Goal: Complete application form: Complete application form

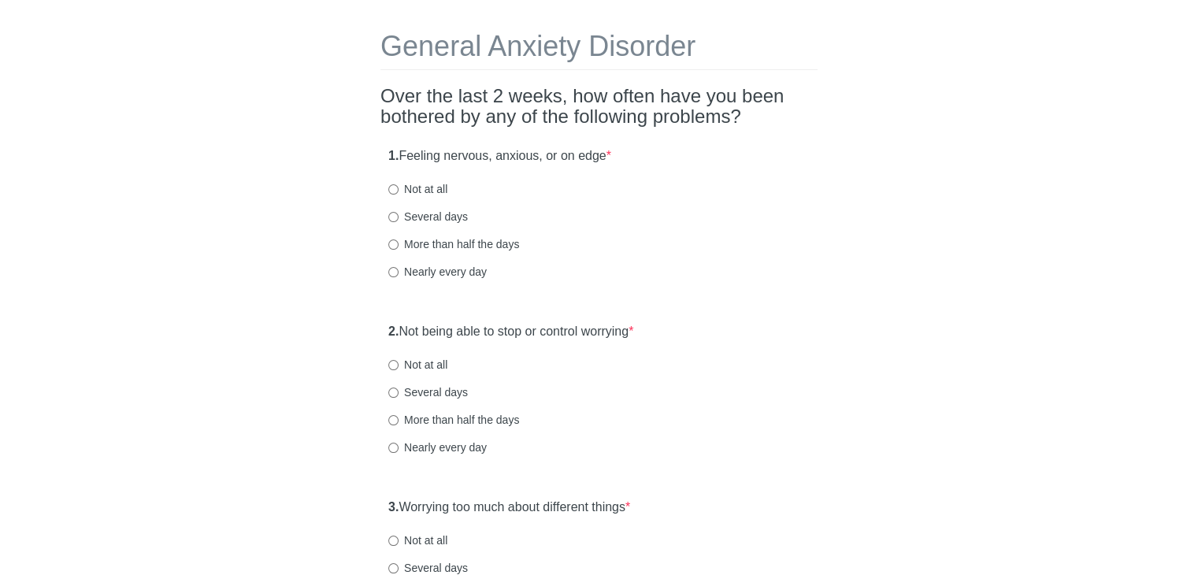
scroll to position [79, 0]
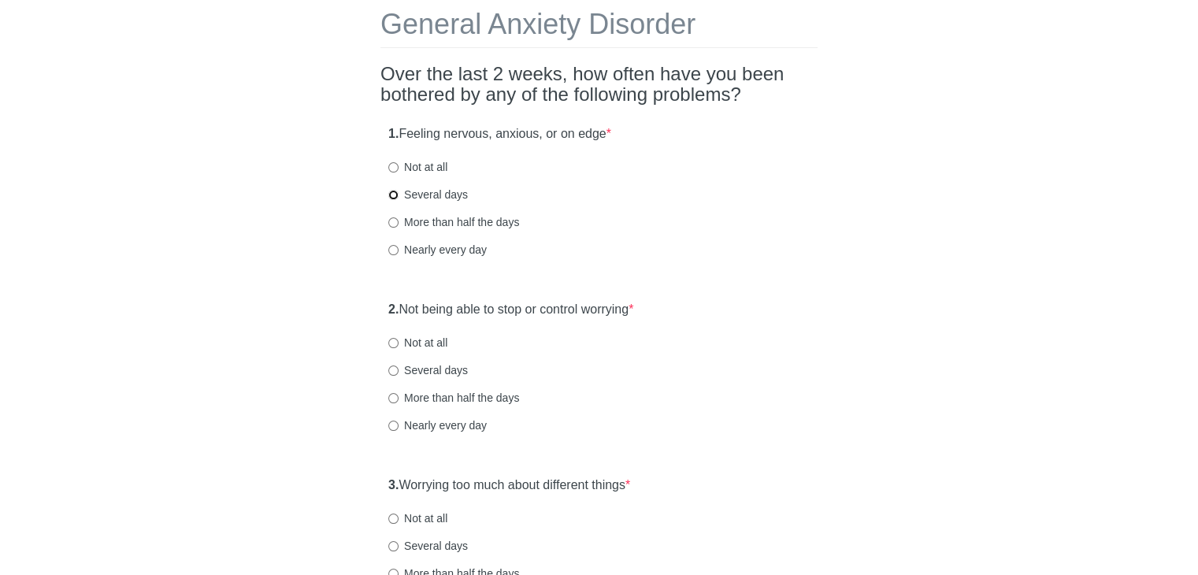
click at [392, 193] on input "Several days" at bounding box center [393, 195] width 10 height 10
radio input "true"
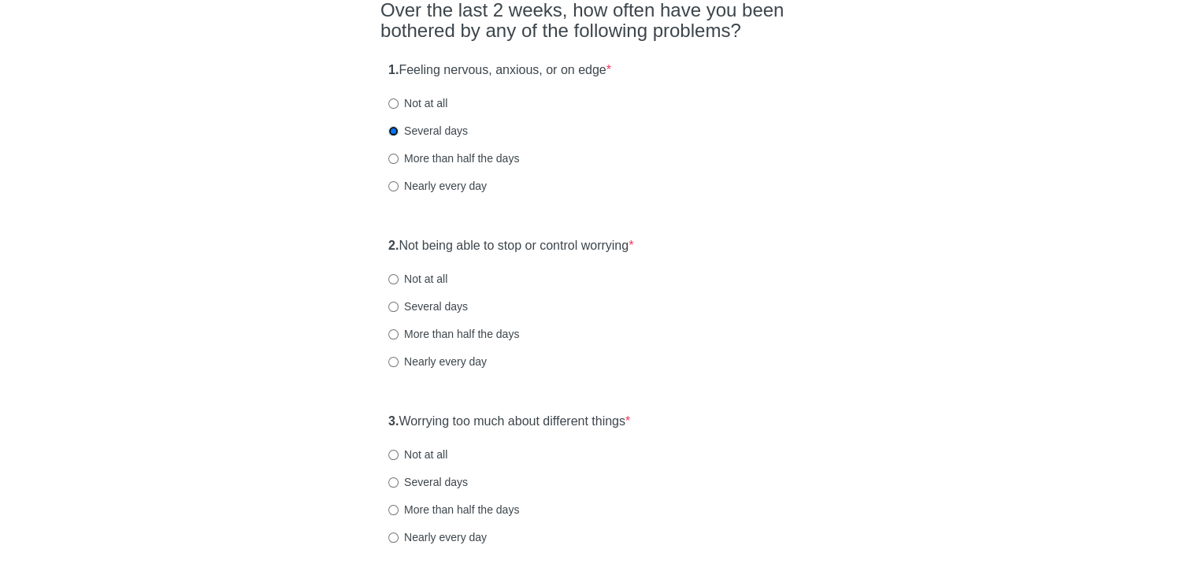
scroll to position [236, 0]
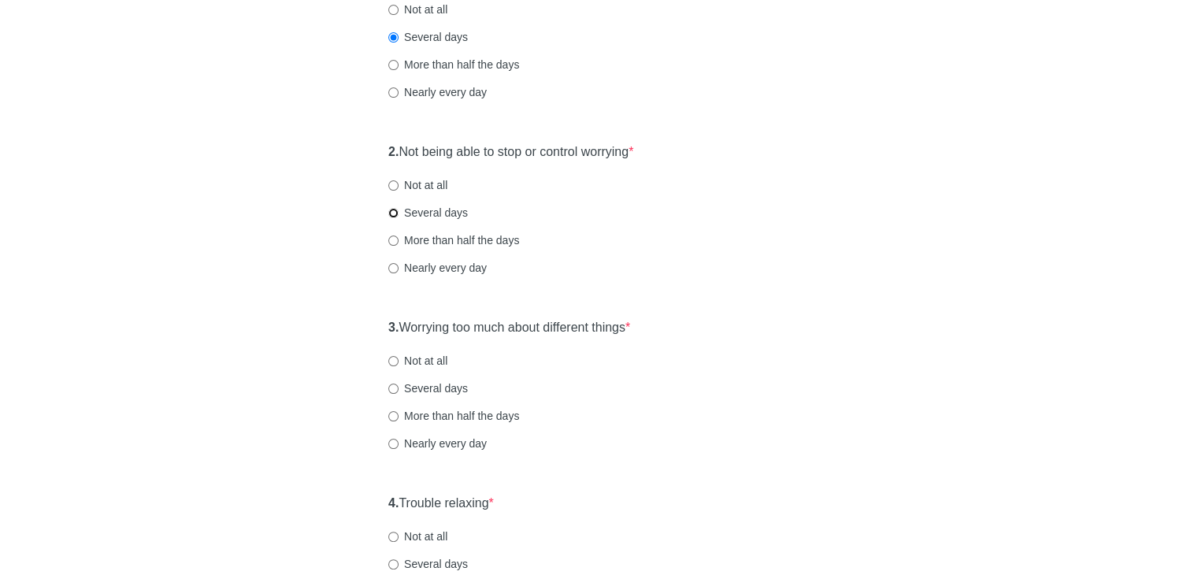
click at [392, 214] on input "Several days" at bounding box center [393, 213] width 10 height 10
radio input "true"
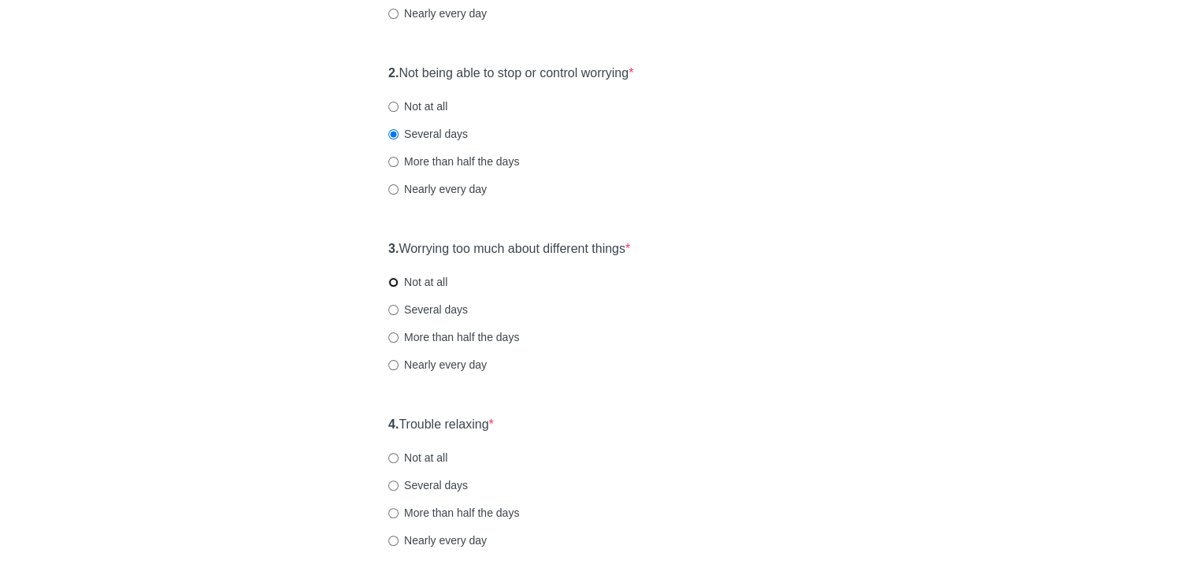
click at [391, 281] on input "Not at all" at bounding box center [393, 282] width 10 height 10
radio input "true"
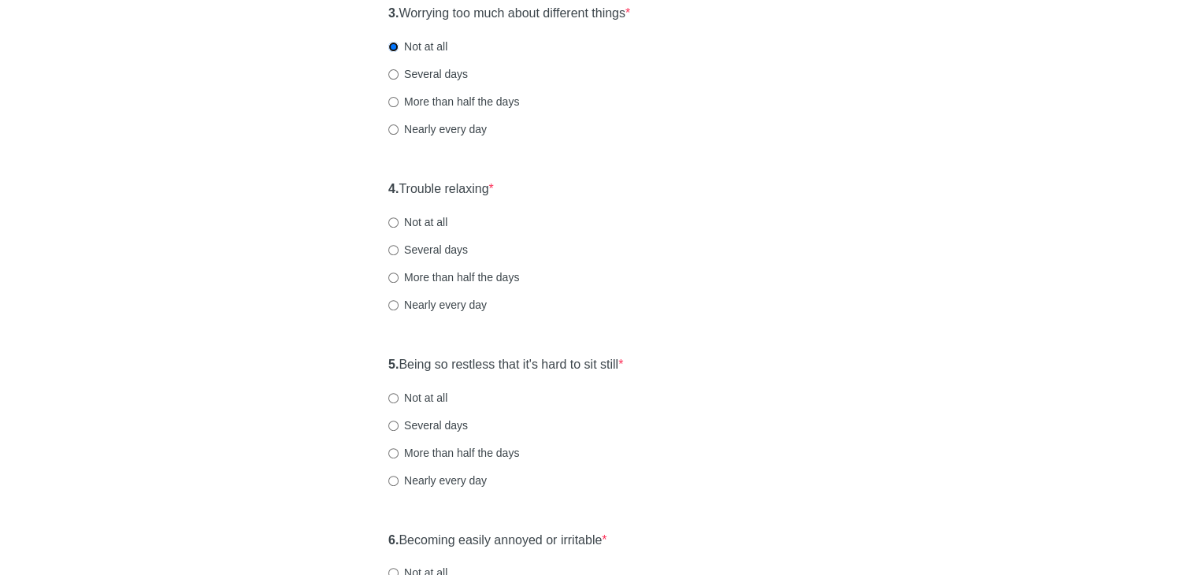
scroll to position [552, 0]
click at [400, 217] on label "Not at all" at bounding box center [417, 222] width 59 height 16
click at [399, 217] on input "Not at all" at bounding box center [393, 222] width 10 height 10
radio input "true"
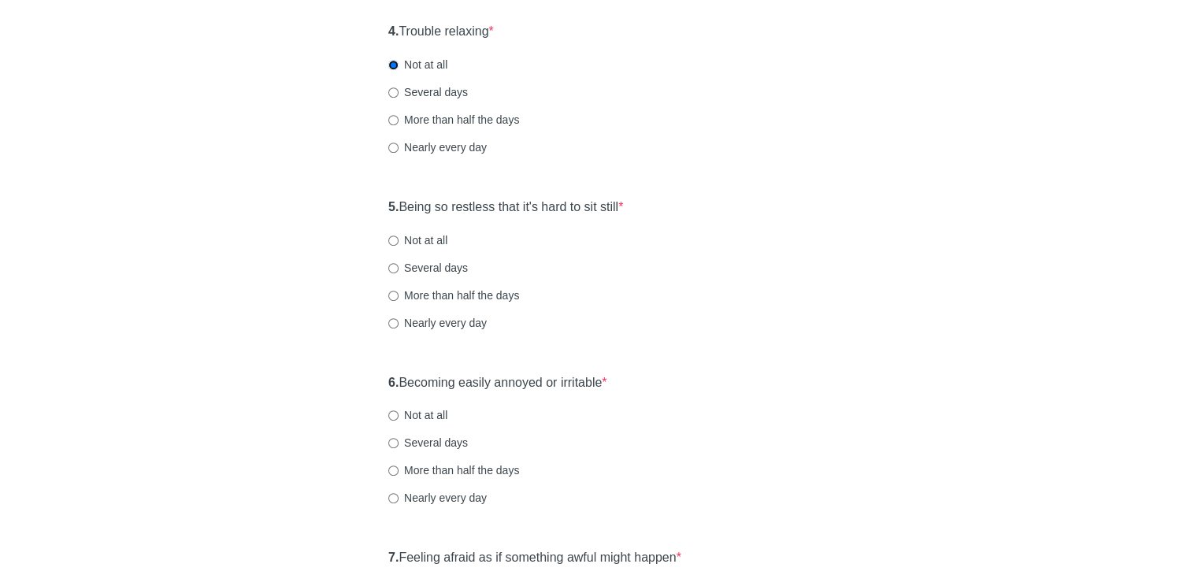
scroll to position [709, 0]
click at [392, 264] on input "Several days" at bounding box center [393, 267] width 10 height 10
radio input "true"
click at [394, 293] on input "More than half the days" at bounding box center [393, 295] width 10 height 10
radio input "true"
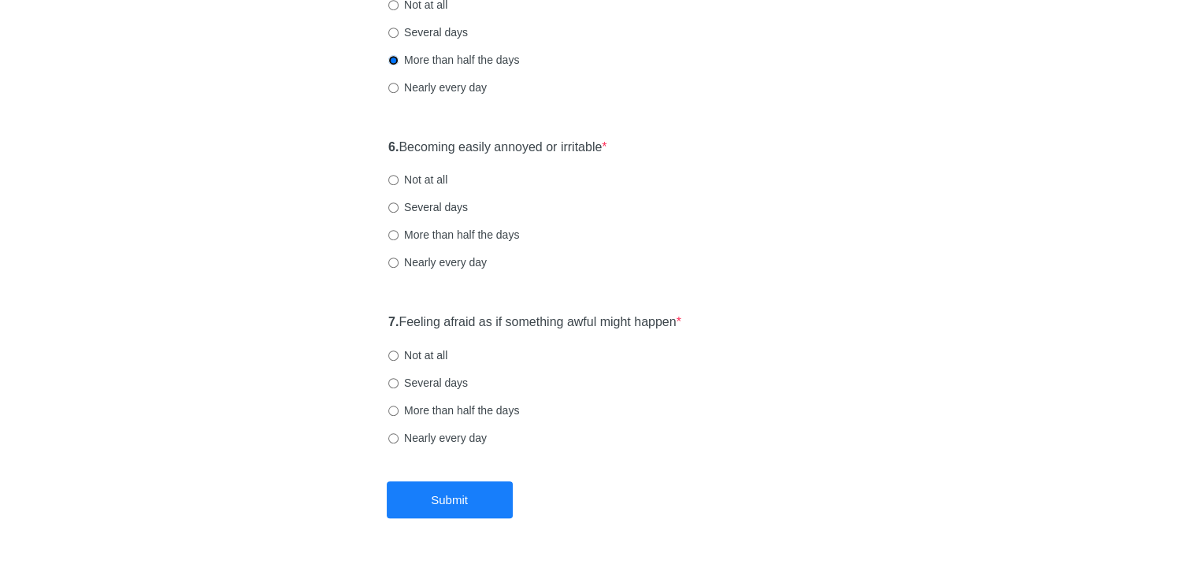
scroll to position [946, 0]
click at [397, 206] on input "Several days" at bounding box center [393, 206] width 10 height 10
radio input "true"
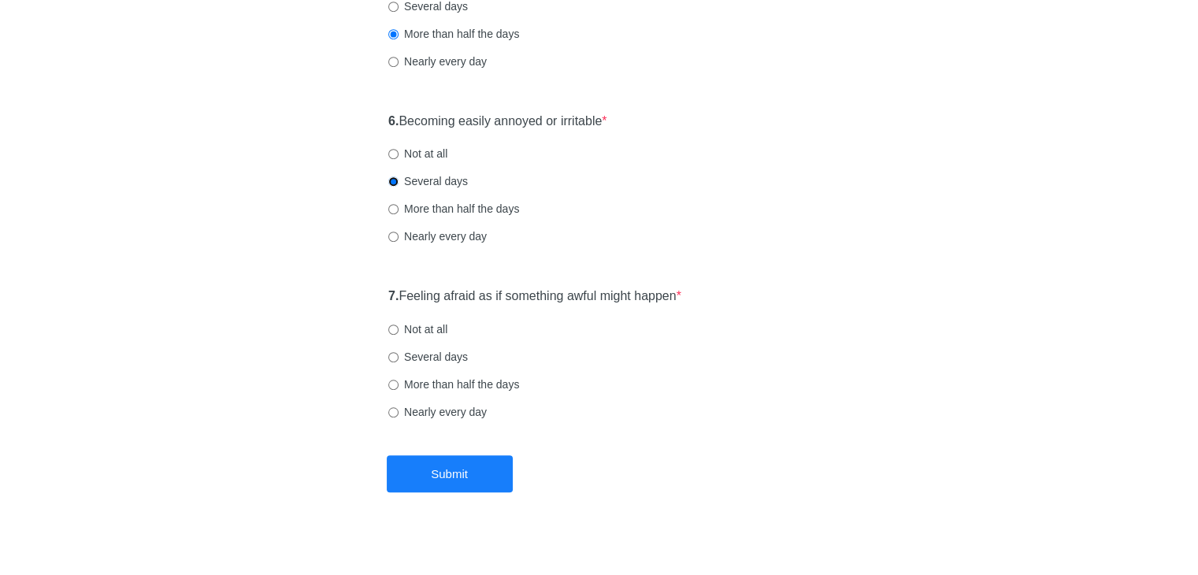
scroll to position [983, 0]
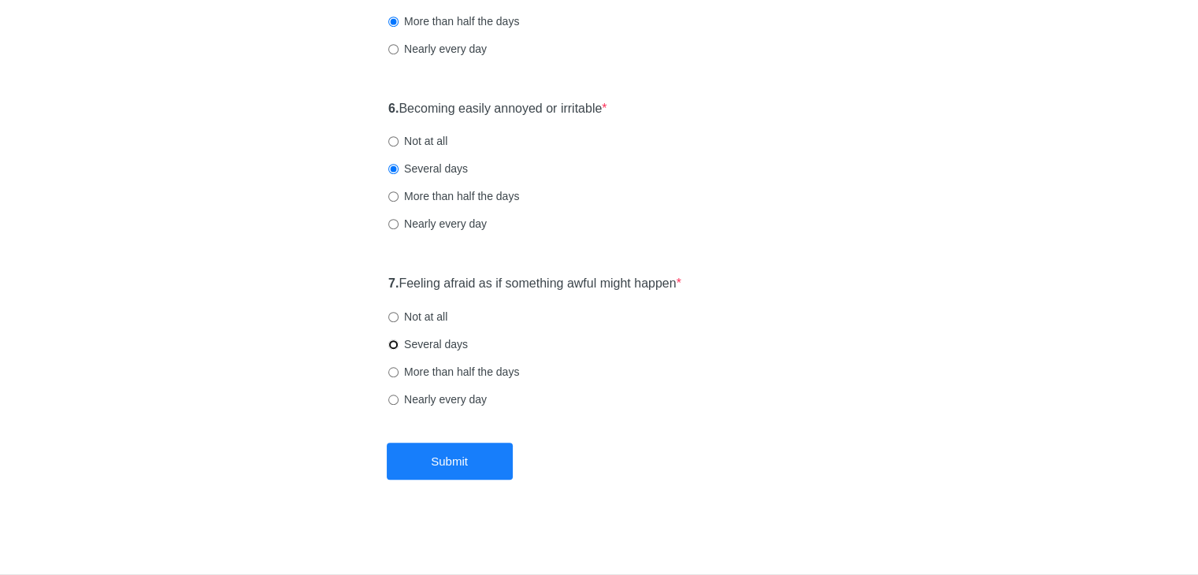
click at [394, 345] on input "Several days" at bounding box center [393, 345] width 10 height 10
radio input "true"
drag, startPoint x: 418, startPoint y: 464, endPoint x: 355, endPoint y: 188, distance: 282.9
click at [418, 464] on button "Submit" at bounding box center [450, 461] width 126 height 37
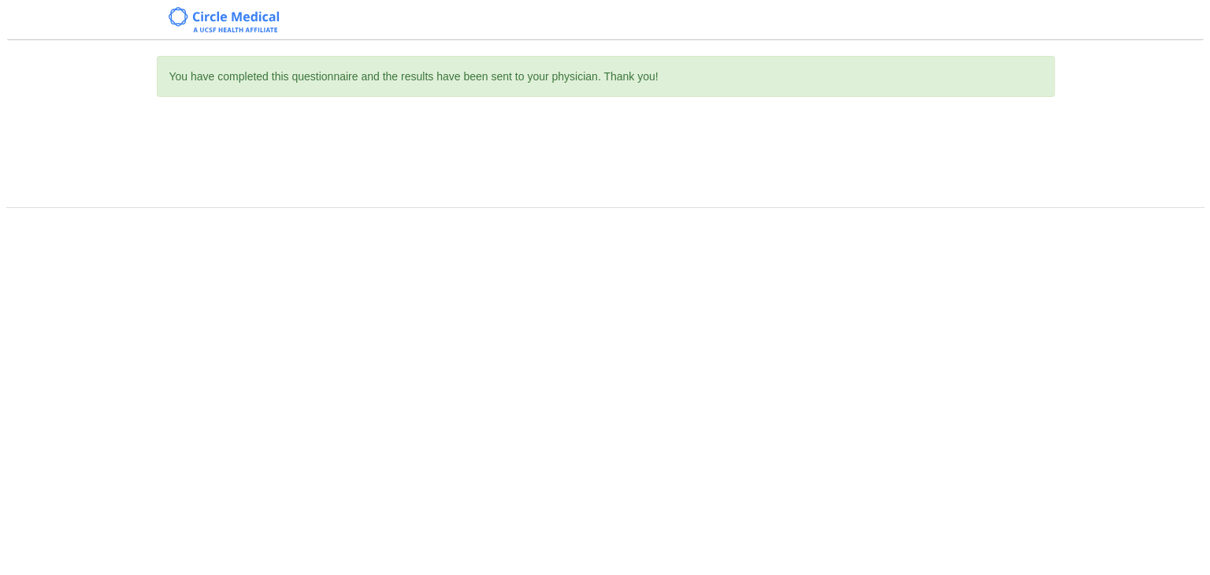
scroll to position [0, 0]
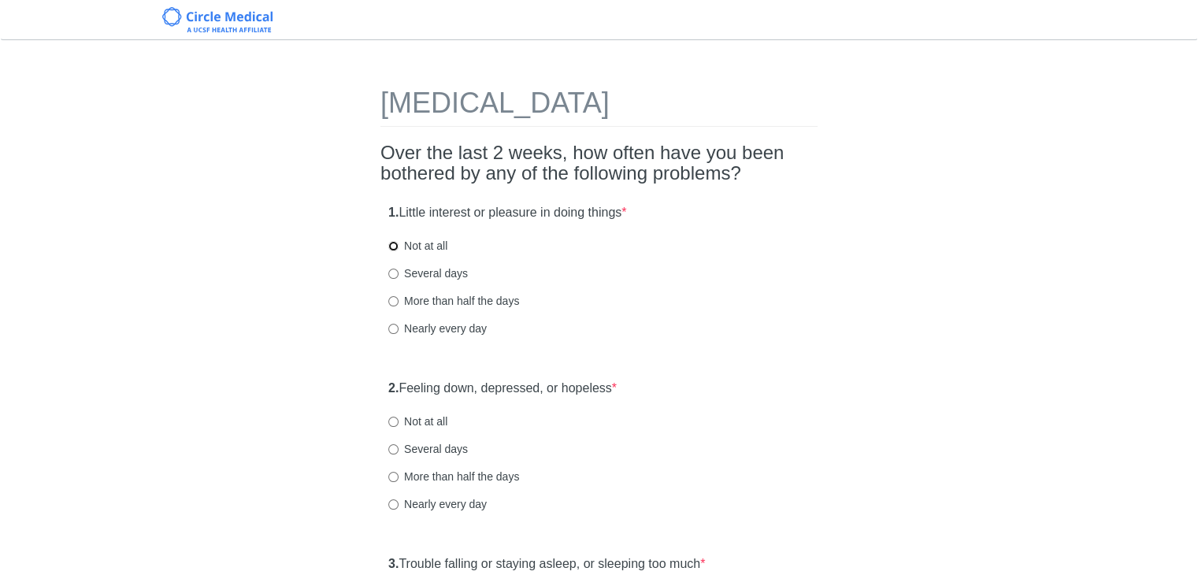
click at [392, 246] on input "Not at all" at bounding box center [393, 246] width 10 height 10
radio input "true"
click at [398, 274] on input "Several days" at bounding box center [393, 274] width 10 height 10
radio input "true"
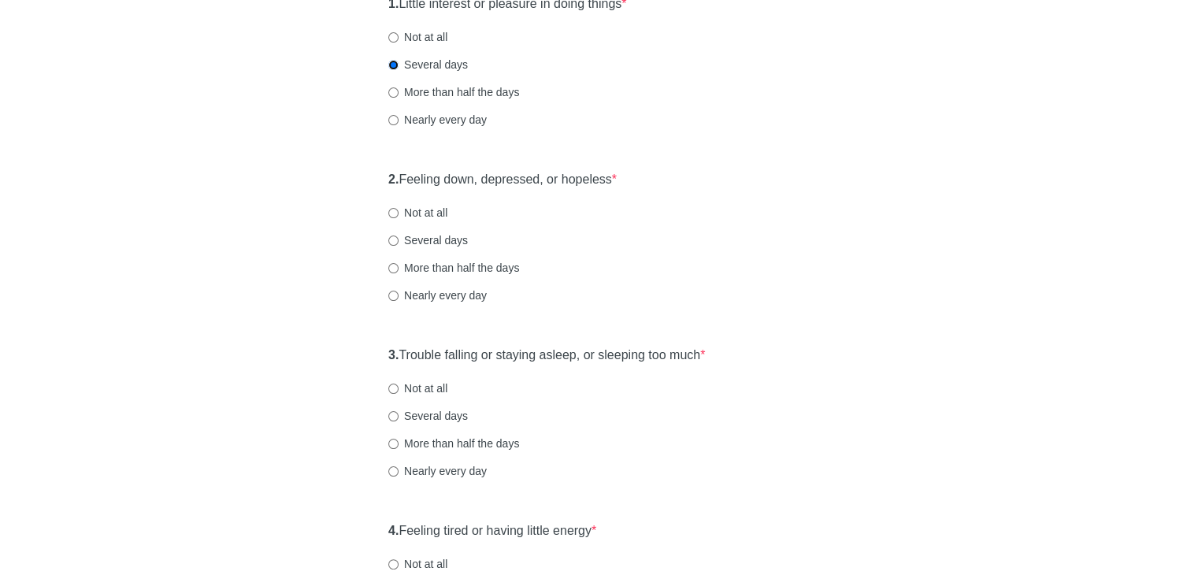
scroll to position [236, 0]
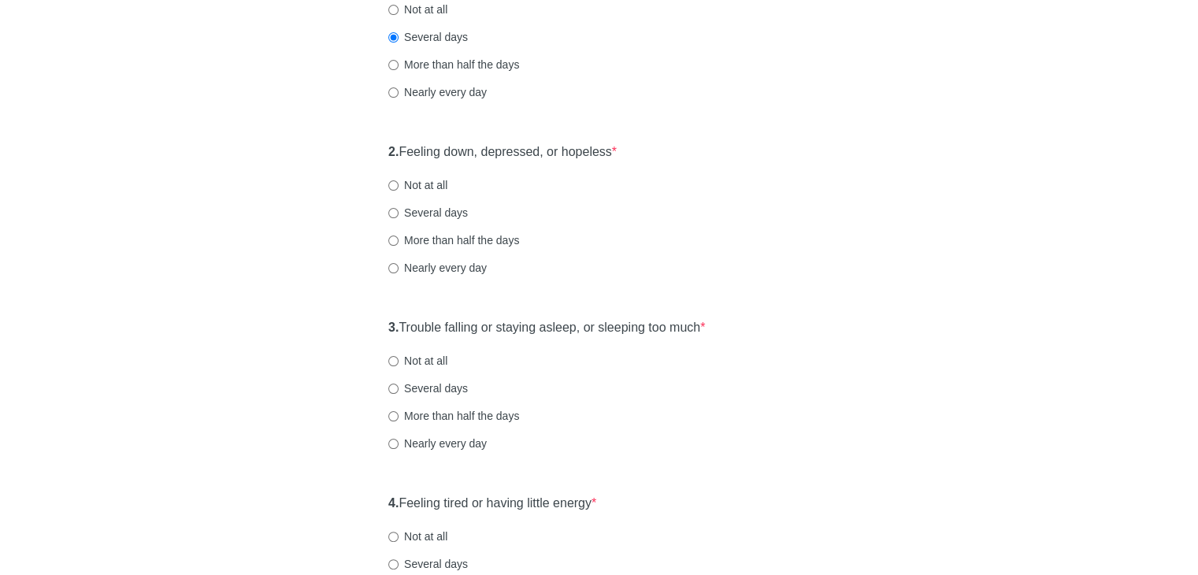
click at [414, 186] on label "Not at all" at bounding box center [417, 185] width 59 height 16
click at [399, 186] on input "Not at all" at bounding box center [393, 185] width 10 height 10
radio input "true"
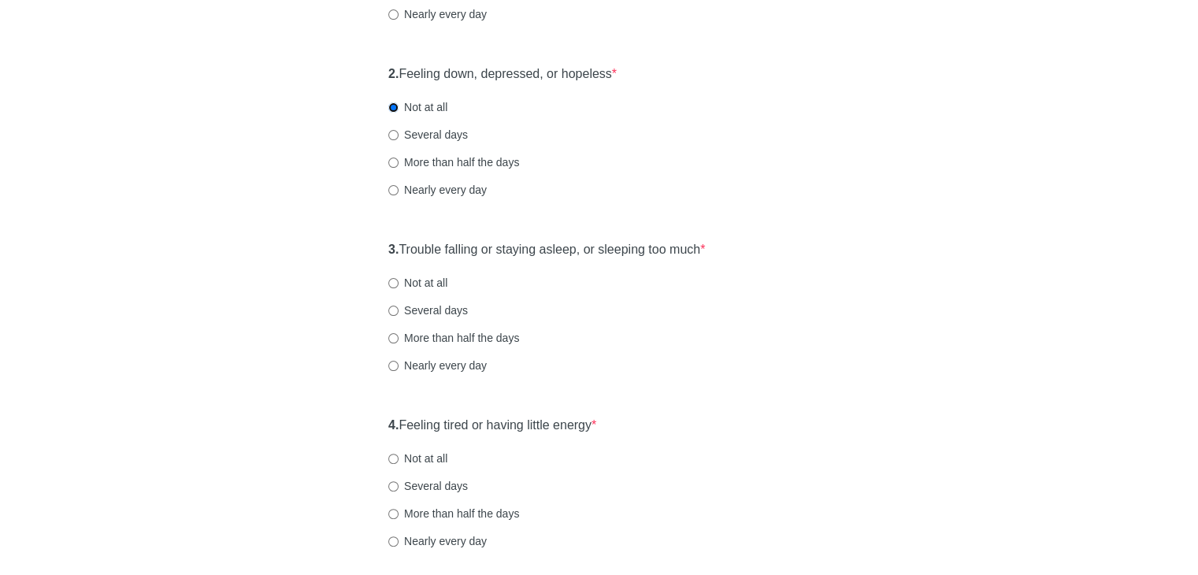
scroll to position [315, 0]
click at [396, 278] on input "Not at all" at bounding box center [393, 282] width 10 height 10
radio input "true"
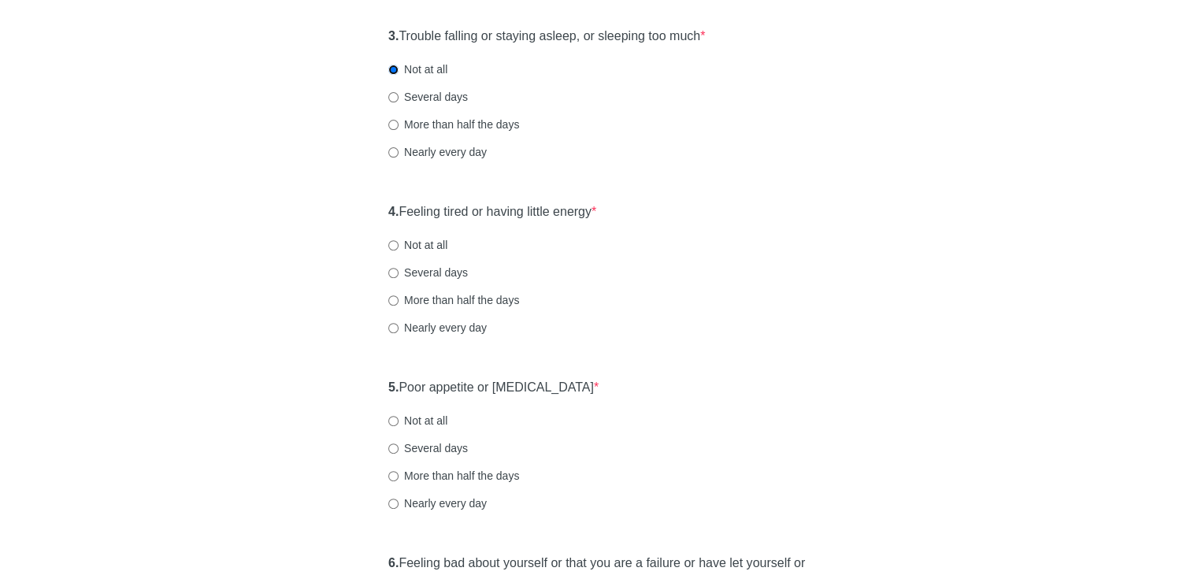
scroll to position [552, 0]
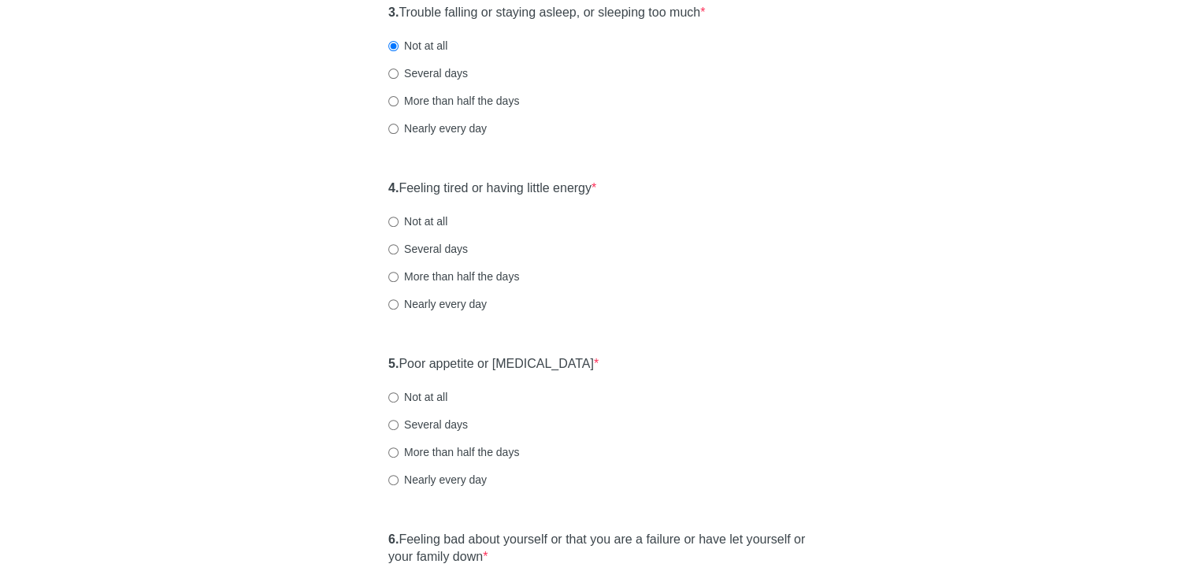
click at [400, 221] on label "Not at all" at bounding box center [417, 222] width 59 height 16
click at [399, 221] on input "Not at all" at bounding box center [393, 222] width 10 height 10
radio input "true"
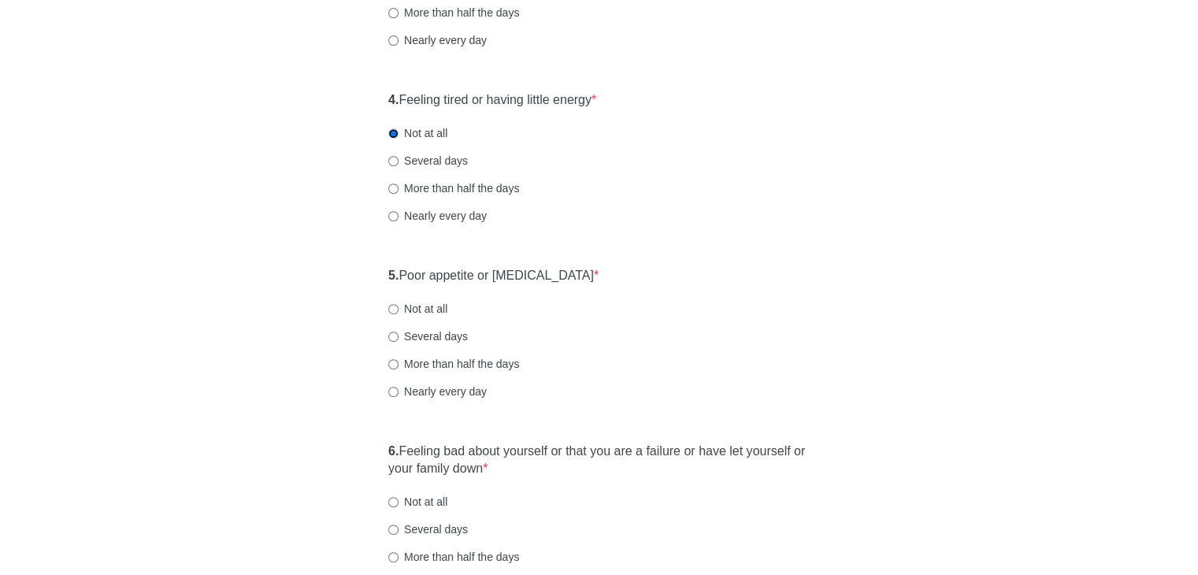
scroll to position [709, 0]
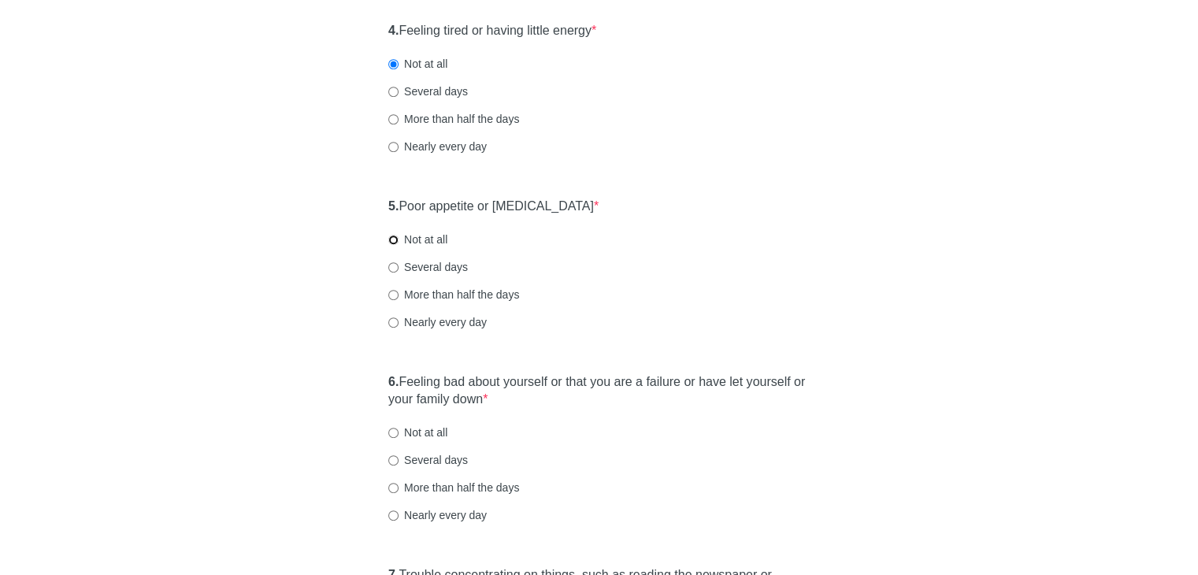
click at [396, 240] on input "Not at all" at bounding box center [393, 240] width 10 height 10
radio input "true"
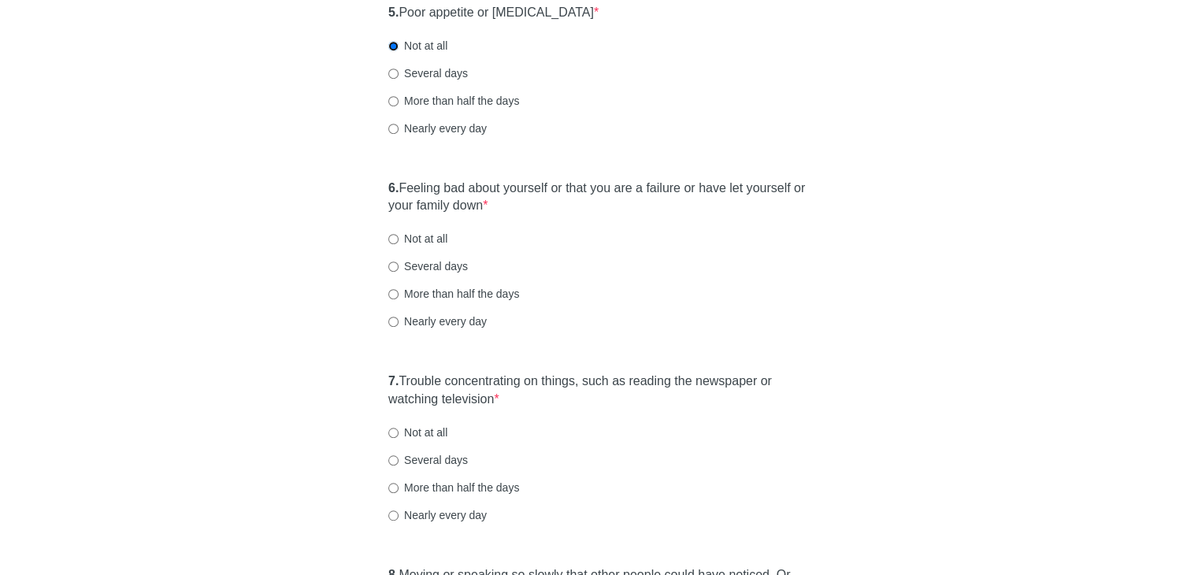
scroll to position [946, 0]
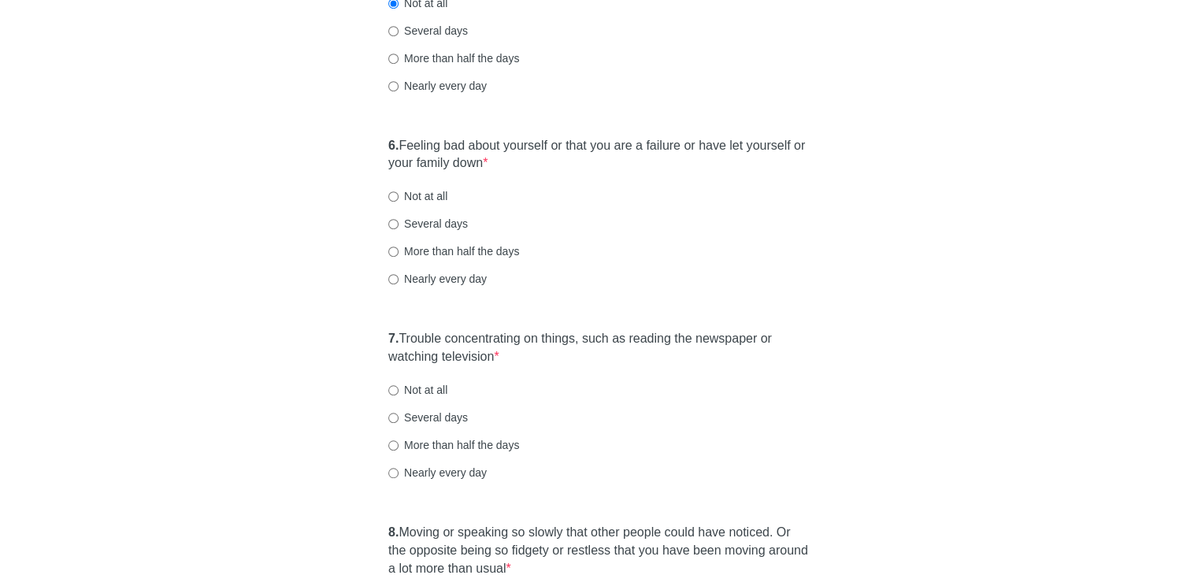
click at [407, 189] on label "Not at all" at bounding box center [417, 196] width 59 height 16
click at [399, 191] on input "Not at all" at bounding box center [393, 196] width 10 height 10
radio input "true"
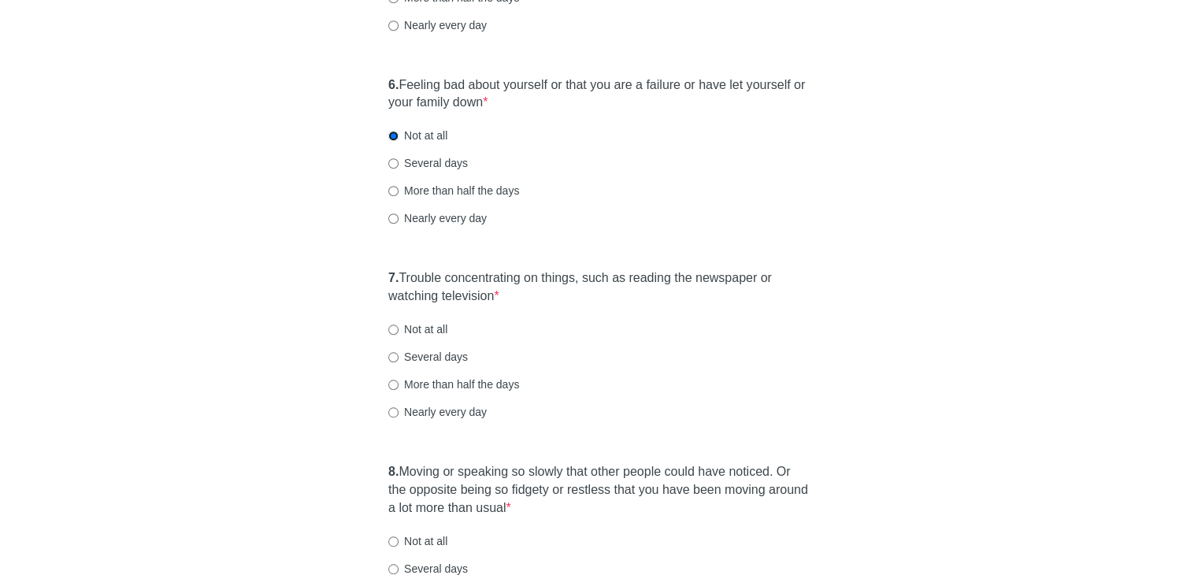
scroll to position [1103, 0]
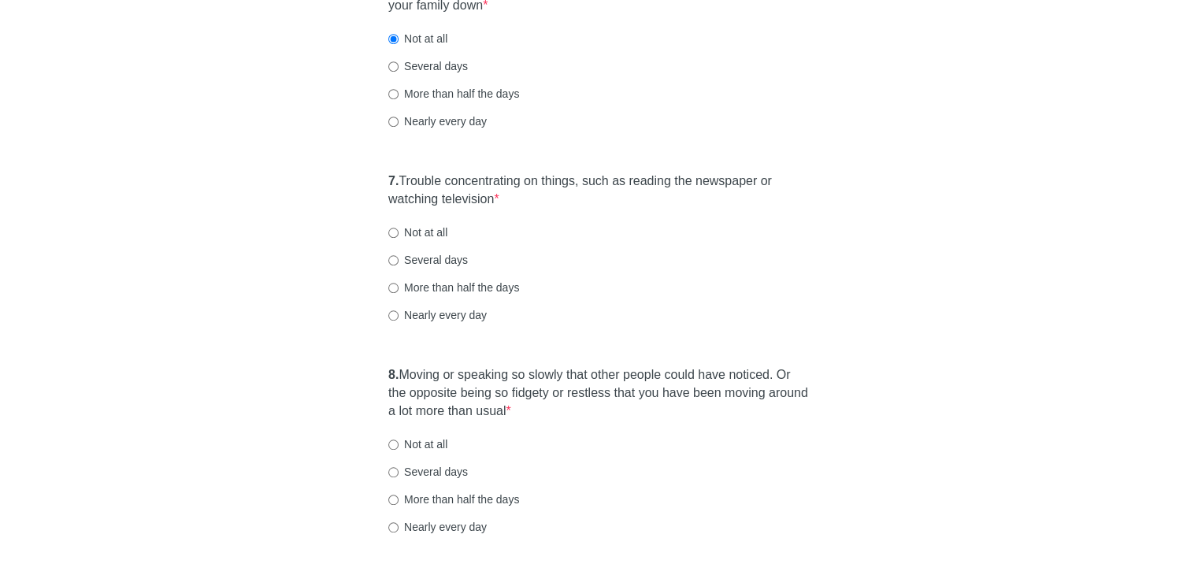
click at [399, 230] on label "Not at all" at bounding box center [417, 233] width 59 height 16
click at [399, 230] on input "Not at all" at bounding box center [393, 233] width 10 height 10
radio input "true"
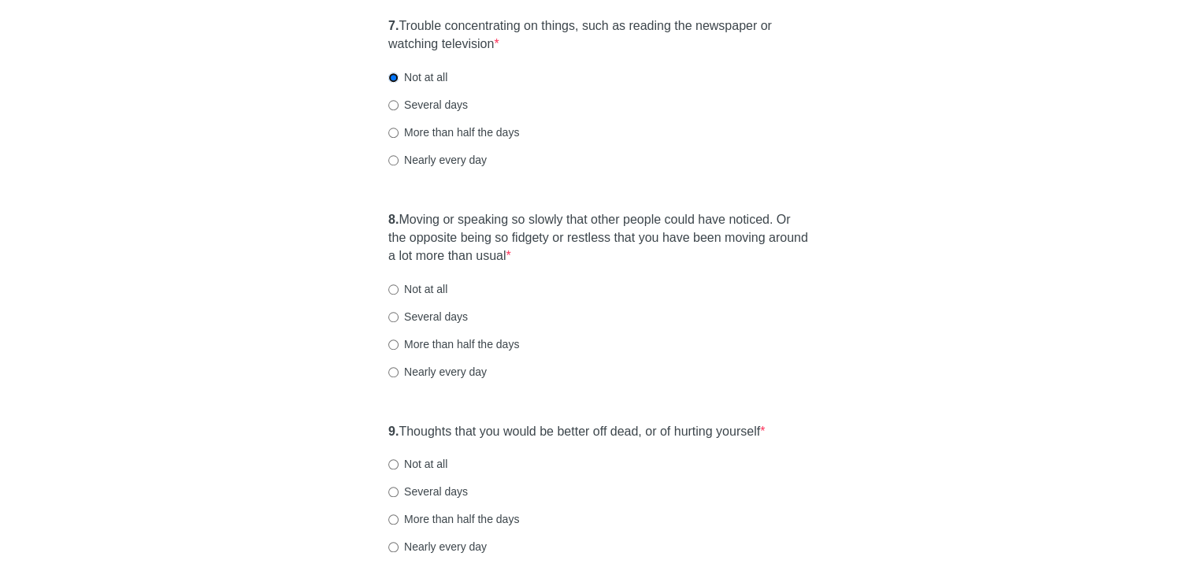
scroll to position [1261, 0]
click at [396, 284] on input "Not at all" at bounding box center [393, 287] width 10 height 10
radio input "true"
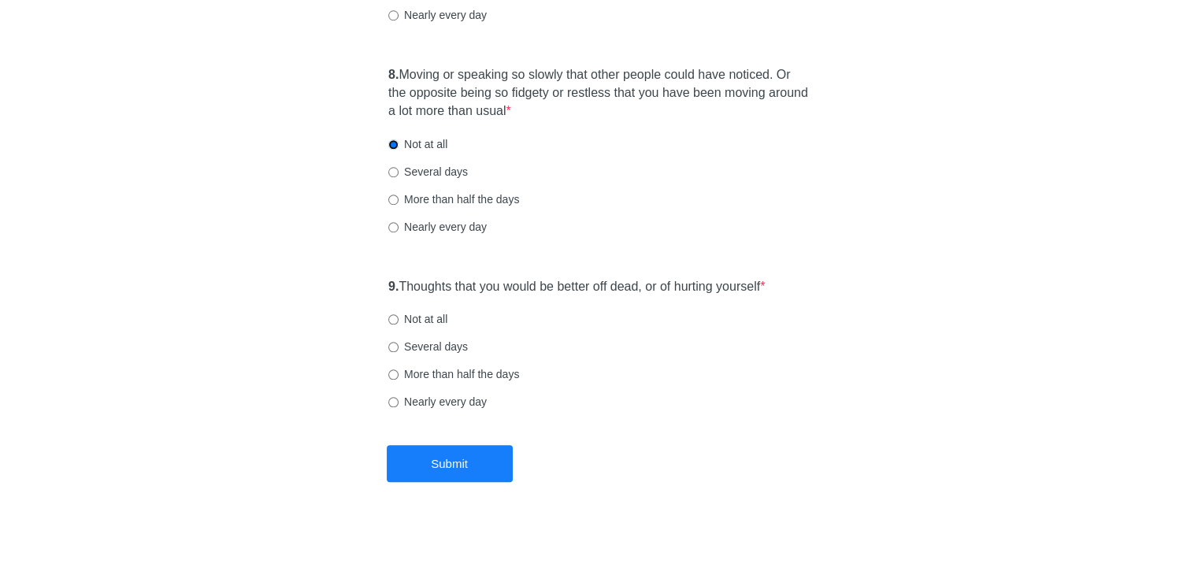
scroll to position [1406, 0]
click at [392, 316] on input "Not at all" at bounding box center [393, 317] width 10 height 10
radio input "true"
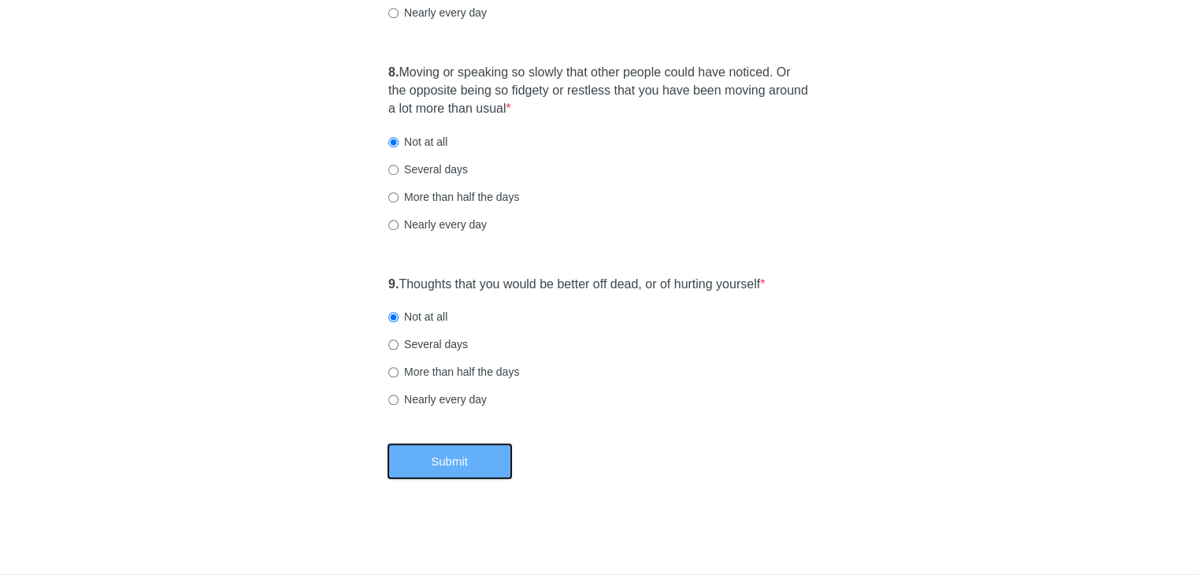
drag, startPoint x: 436, startPoint y: 448, endPoint x: 438, endPoint y: 439, distance: 9.7
click at [437, 448] on button "Submit" at bounding box center [450, 461] width 126 height 37
